Goal: Task Accomplishment & Management: Manage account settings

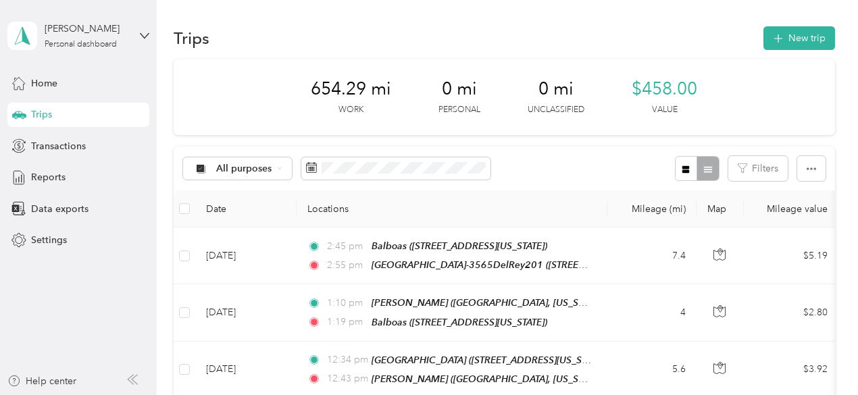
click at [49, 111] on span "Trips" at bounding box center [41, 114] width 21 height 14
click at [61, 177] on span "Reports" at bounding box center [48, 177] width 34 height 14
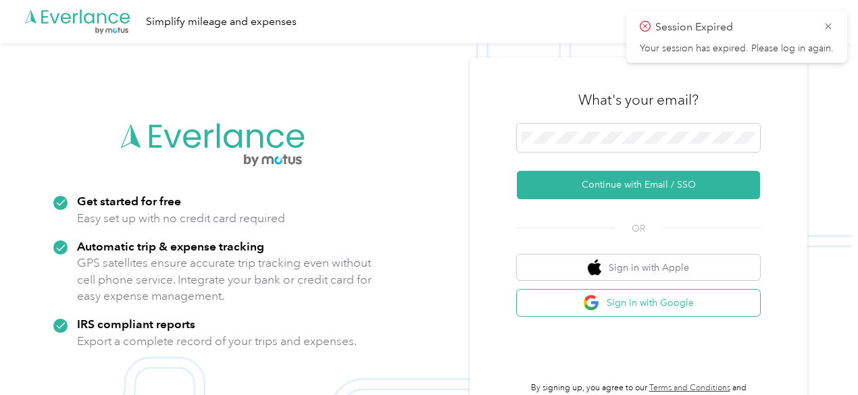
click at [665, 297] on button "Sign in with Google" at bounding box center [638, 303] width 243 height 26
click at [666, 307] on button "Sign in with Google" at bounding box center [638, 303] width 243 height 26
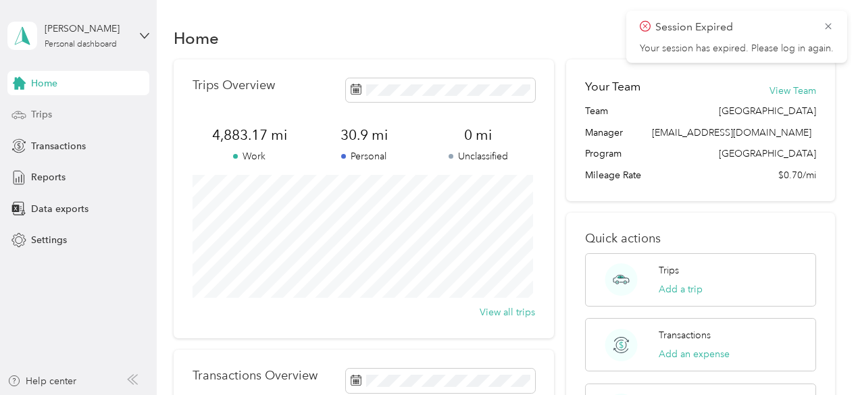
click at [77, 114] on div "Trips" at bounding box center [78, 115] width 142 height 24
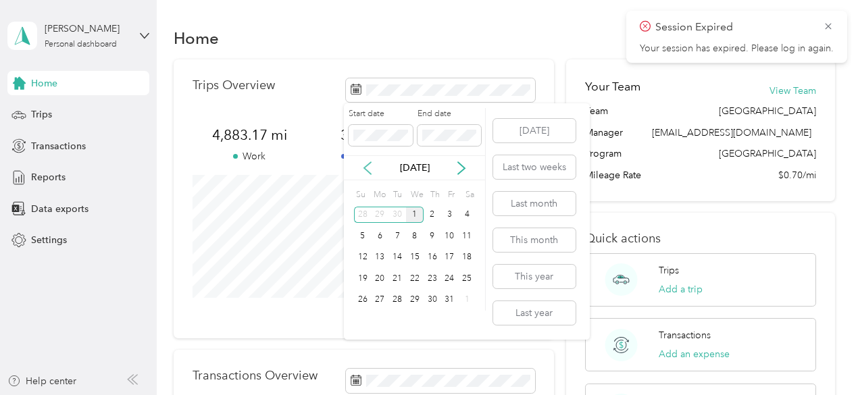
click at [370, 166] on icon at bounding box center [368, 168] width 14 height 14
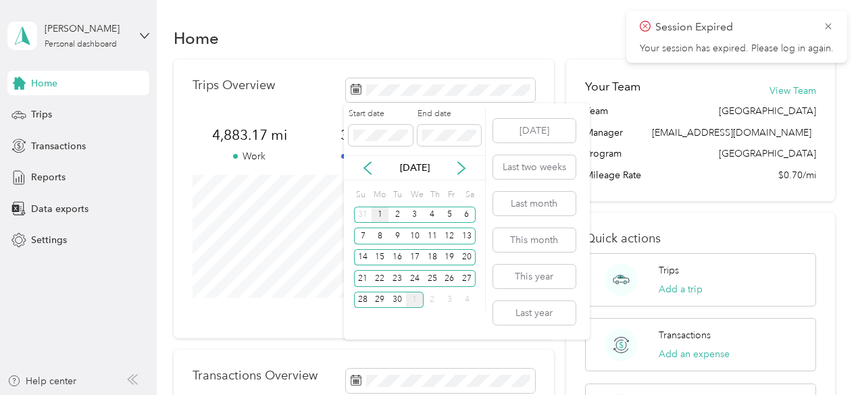
click at [385, 218] on div "1" at bounding box center [381, 215] width 18 height 17
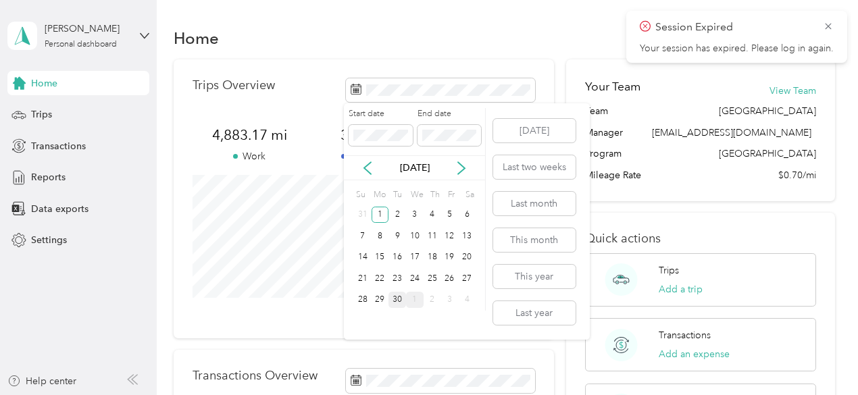
click at [403, 303] on div "30" at bounding box center [398, 300] width 18 height 17
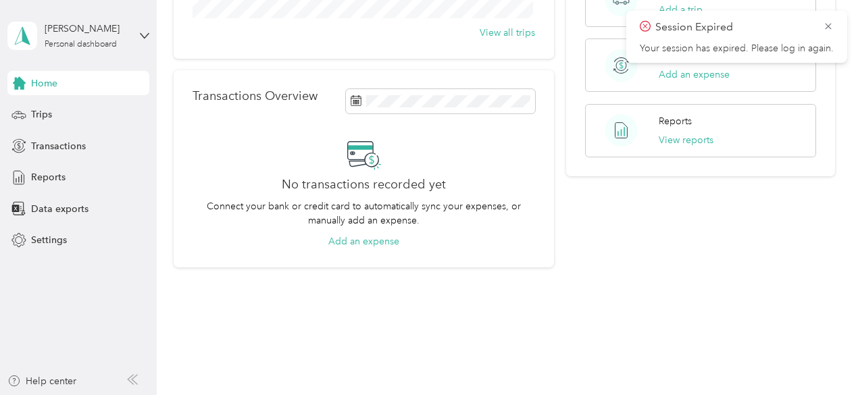
scroll to position [292, 0]
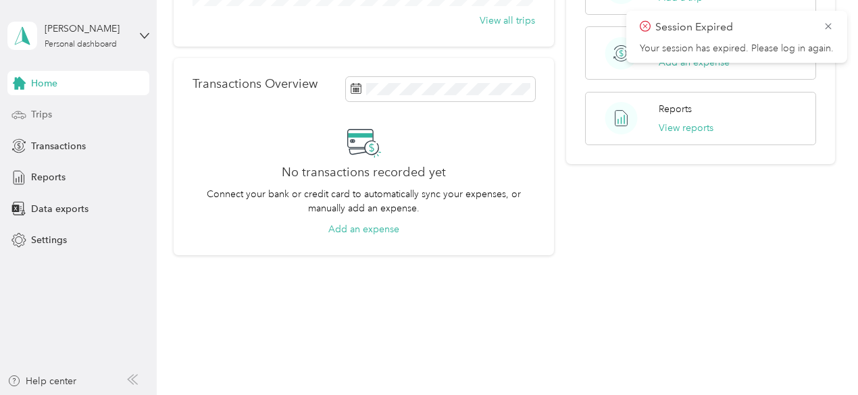
click at [80, 114] on div "Trips" at bounding box center [78, 115] width 142 height 24
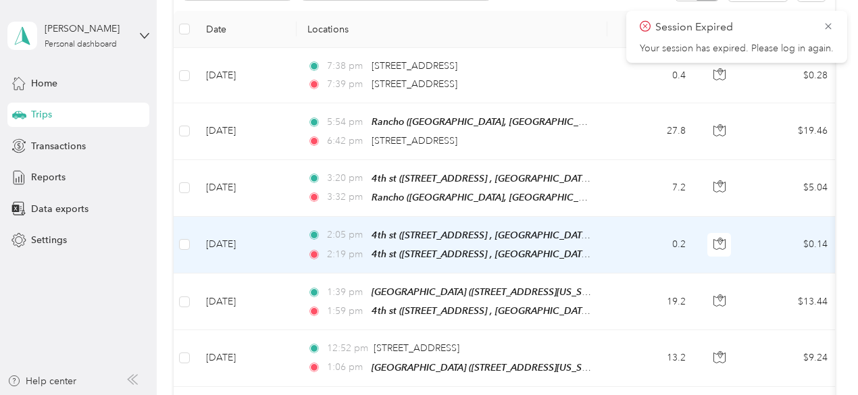
scroll to position [224, 0]
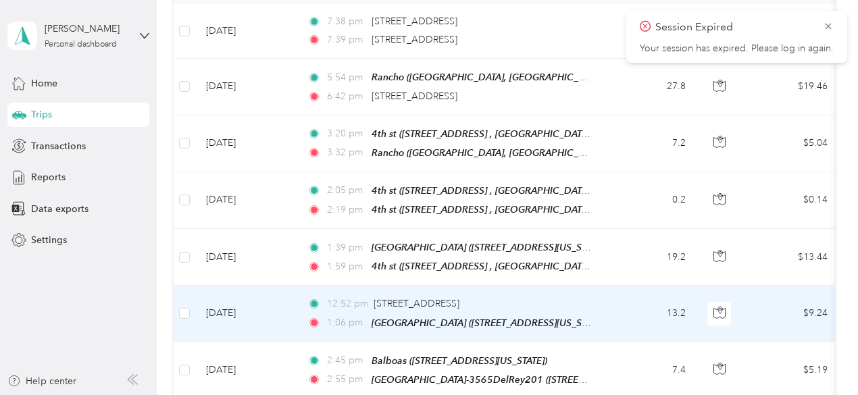
click at [559, 297] on div "12:52 pm [STREET_ADDRESS]" at bounding box center [449, 304] width 284 height 15
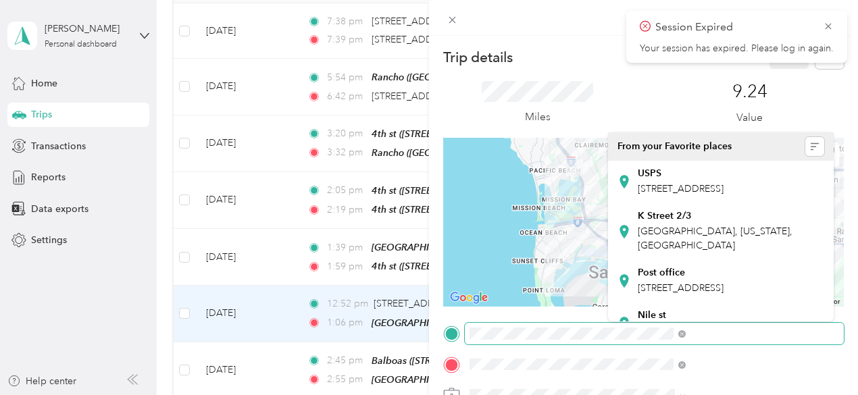
click at [601, 336] on div at bounding box center [643, 334] width 401 height 22
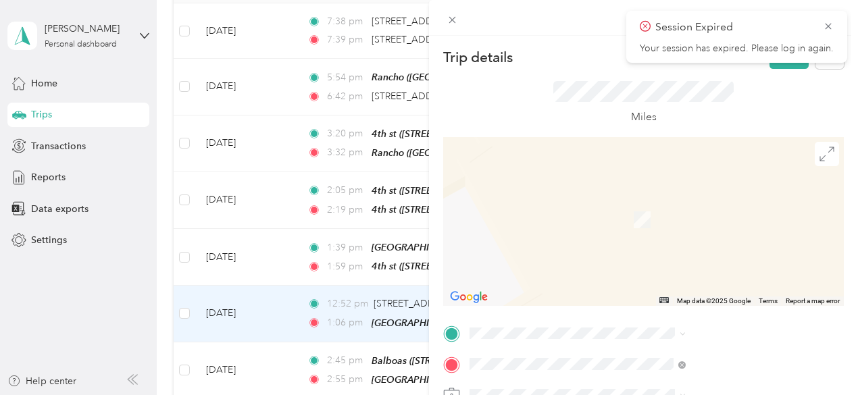
click at [753, 197] on div "UPS [STREET_ADDRESS]" at bounding box center [721, 180] width 207 height 33
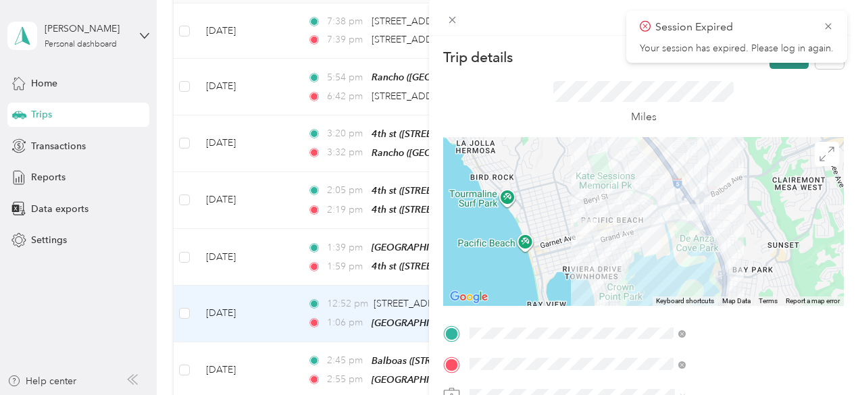
click at [781, 67] on button "Save" at bounding box center [789, 57] width 39 height 24
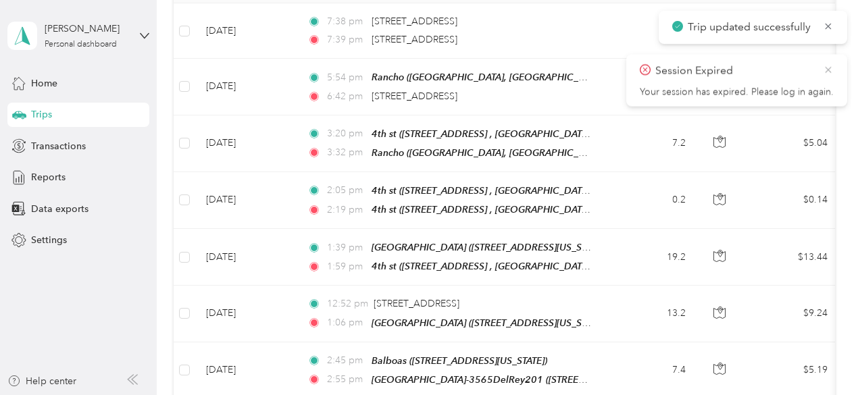
click at [832, 28] on body "Trip updated successfully Session Expired Your session has expired. Please log …" at bounding box center [425, 197] width 851 height 395
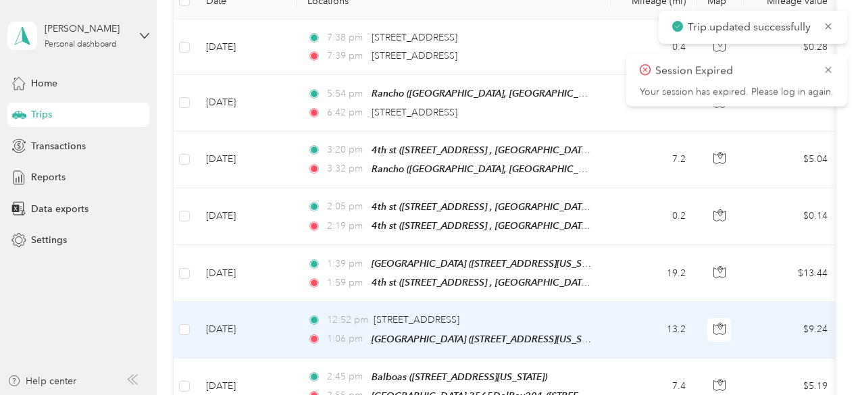
scroll to position [179, 0]
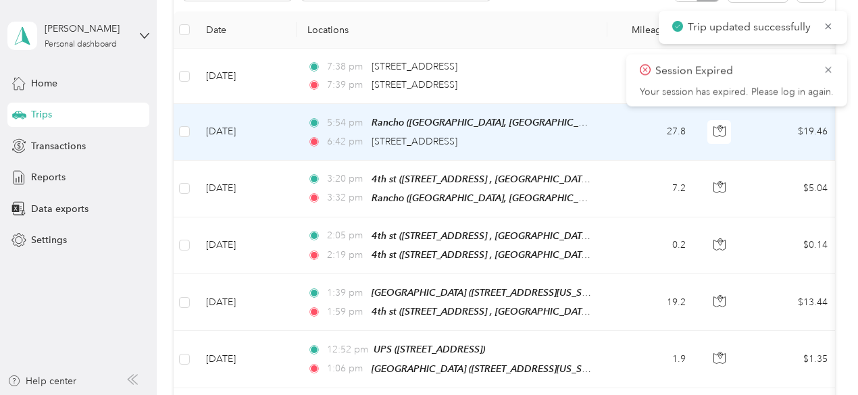
click at [609, 130] on td "27.8" at bounding box center [651, 132] width 89 height 56
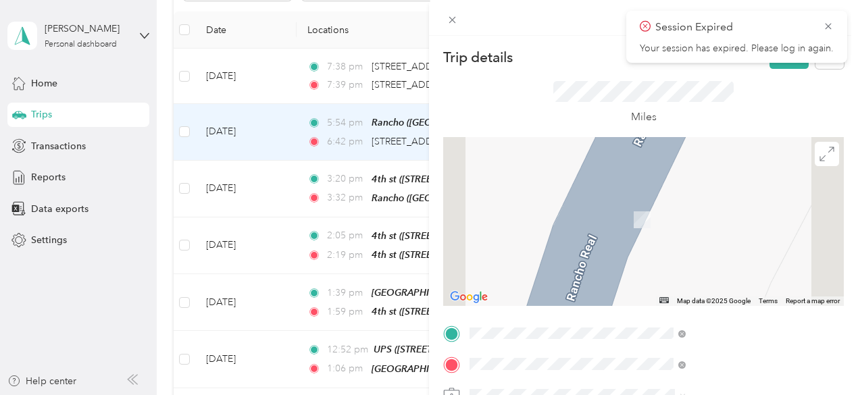
click at [748, 230] on div "TEAM [GEOGRAPHIC_DATA]-3565DelRey201 [STREET_ADDRESS]" at bounding box center [740, 215] width 245 height 38
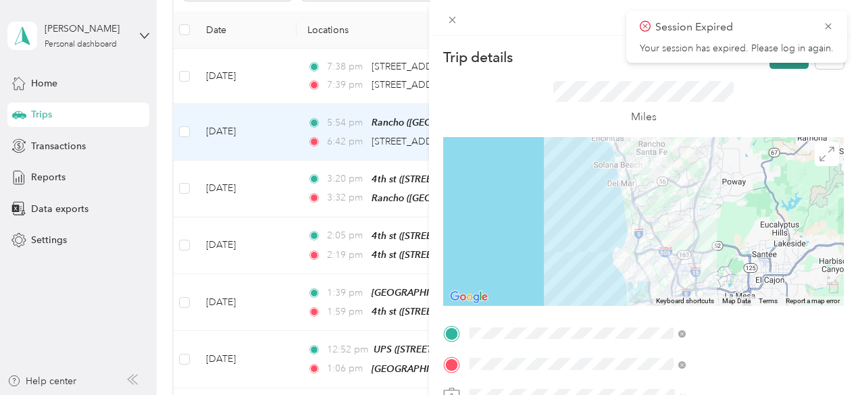
click at [770, 67] on button "Save" at bounding box center [789, 57] width 39 height 24
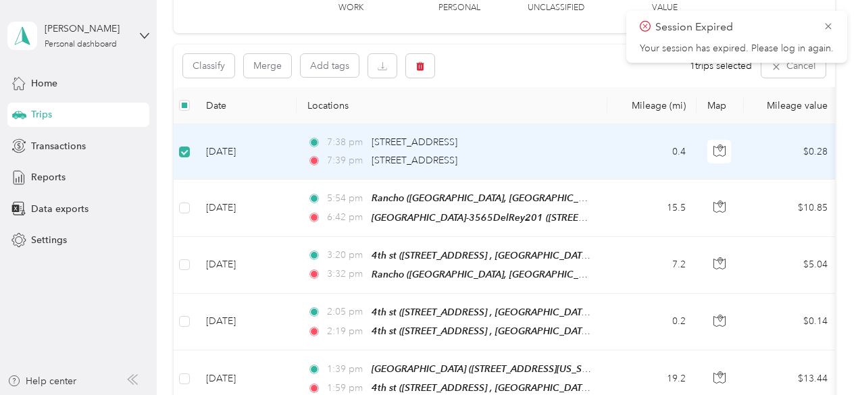
scroll to position [88, 0]
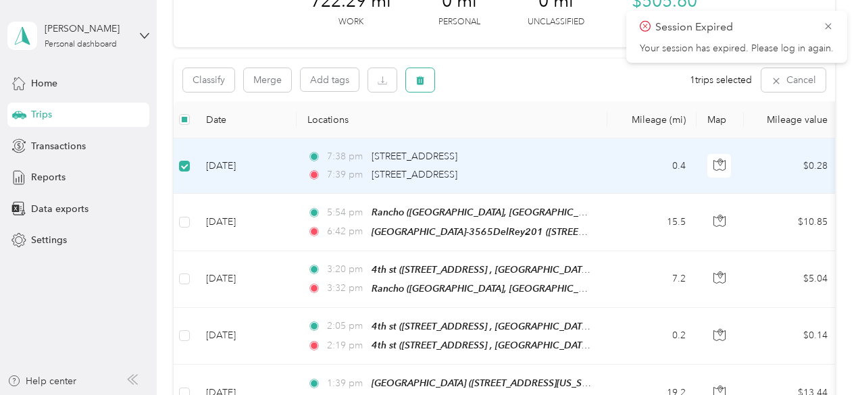
click at [422, 78] on icon "button" at bounding box center [420, 80] width 8 height 9
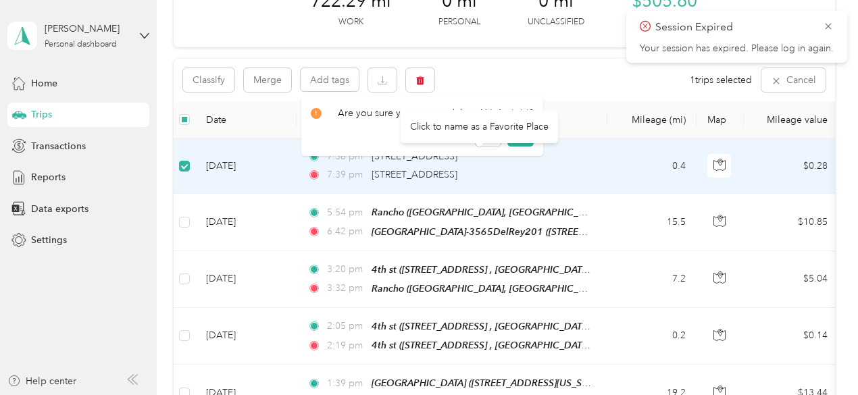
click at [505, 140] on div "Click to name as a Favorite Place" at bounding box center [479, 126] width 157 height 33
click at [519, 136] on button "Yes" at bounding box center [520, 136] width 26 height 22
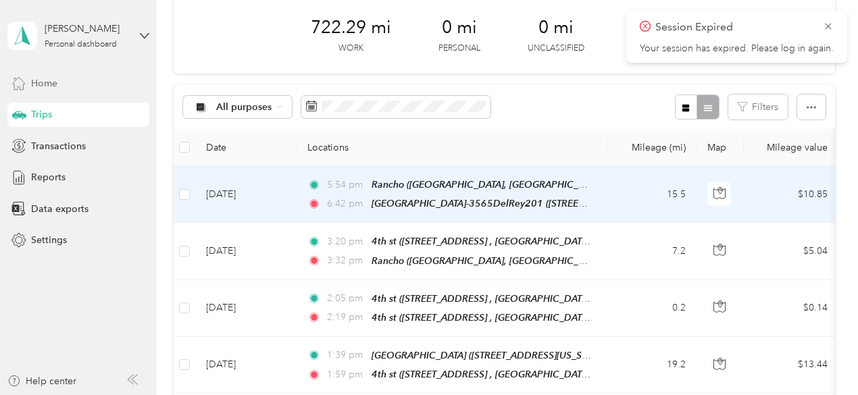
scroll to position [22, 0]
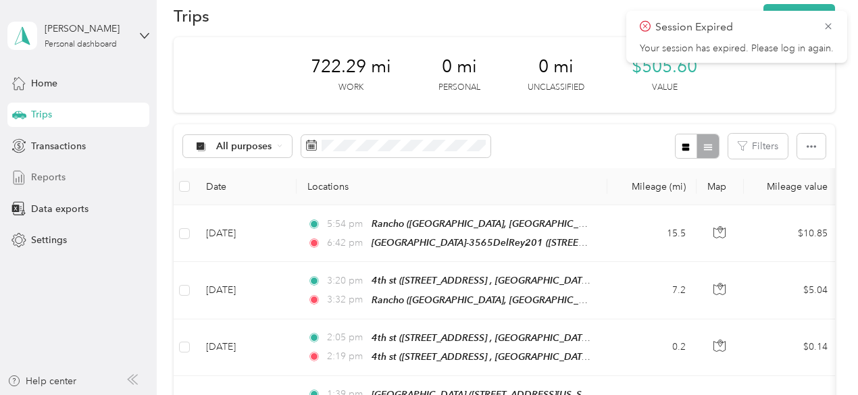
click at [32, 178] on span "Reports" at bounding box center [48, 177] width 34 height 14
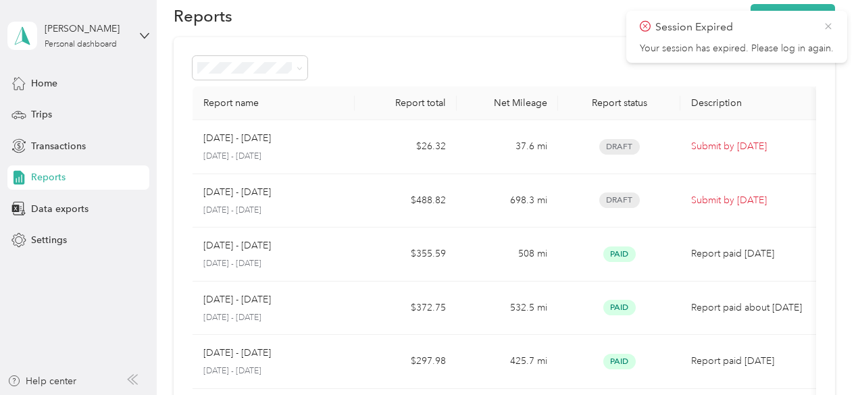
click at [827, 26] on icon at bounding box center [828, 26] width 11 height 12
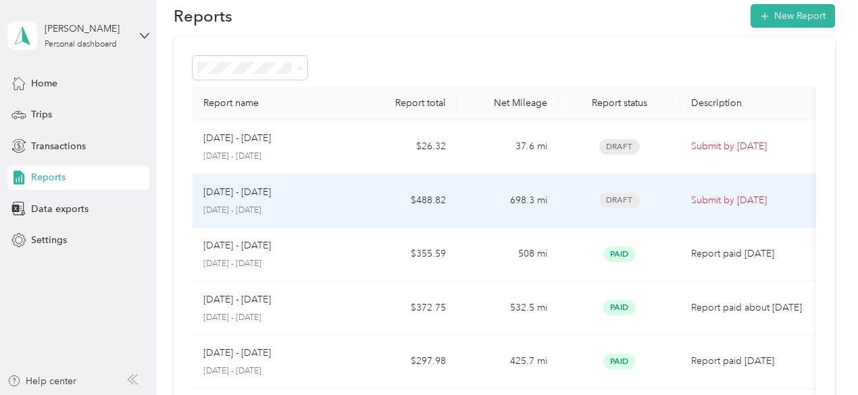
click at [345, 205] on td "[DATE] - [DATE] [DATE] - [DATE]" at bounding box center [274, 201] width 163 height 54
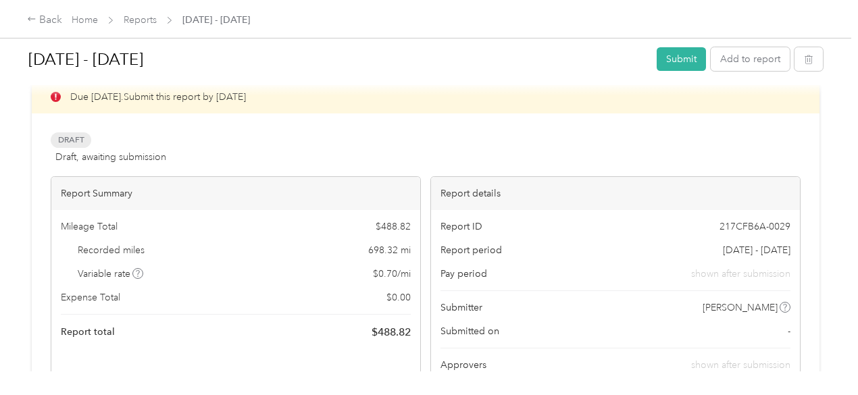
scroll to position [22, 0]
click at [660, 54] on button "Submit" at bounding box center [681, 59] width 49 height 24
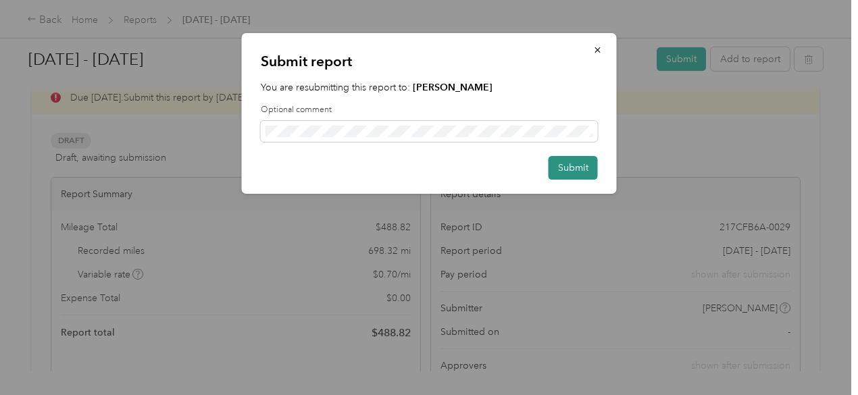
click at [572, 172] on button "Submit" at bounding box center [573, 168] width 49 height 24
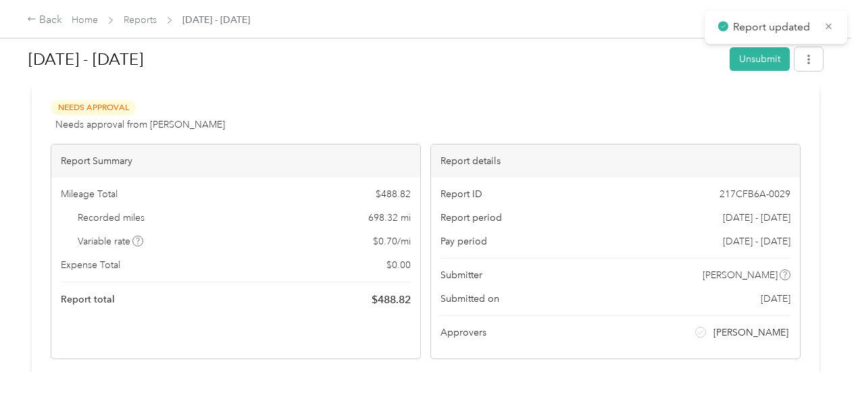
scroll to position [0, 0]
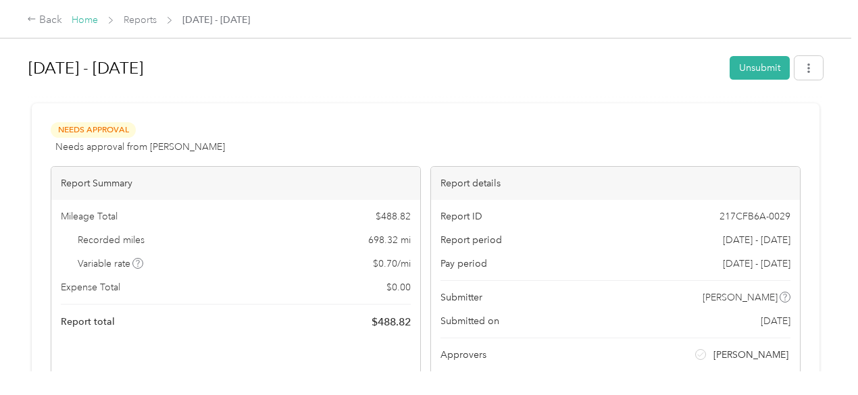
click at [88, 20] on link "Home" at bounding box center [85, 19] width 26 height 11
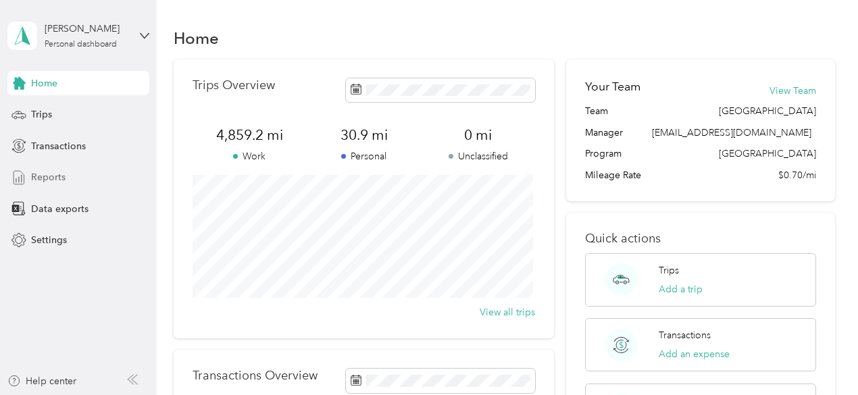
click at [47, 183] on span "Reports" at bounding box center [48, 177] width 34 height 14
